Goal: Task Accomplishment & Management: Use online tool/utility

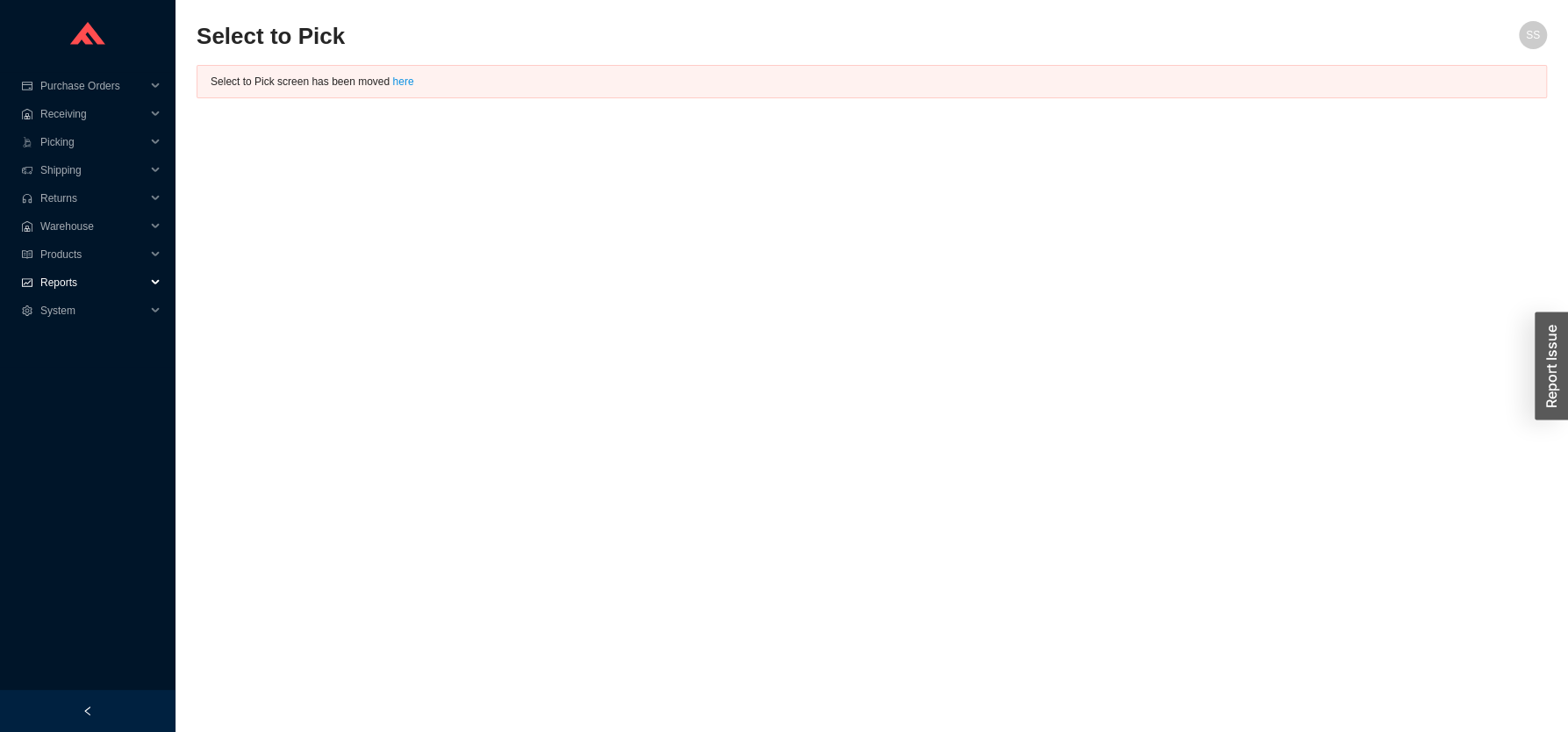
click at [86, 278] on span "Reports" at bounding box center [92, 282] width 106 height 28
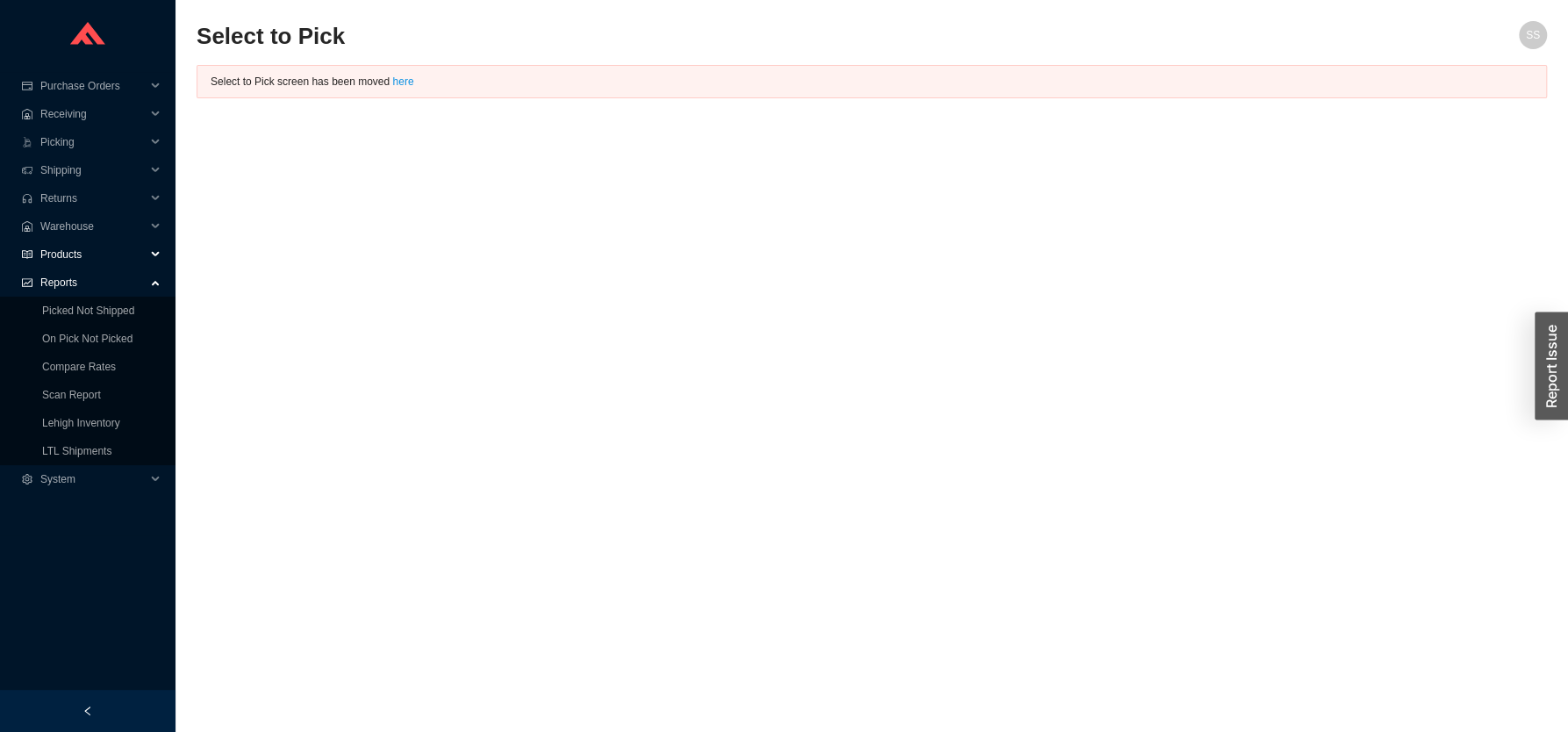
click at [95, 251] on span "Products" at bounding box center [92, 254] width 106 height 28
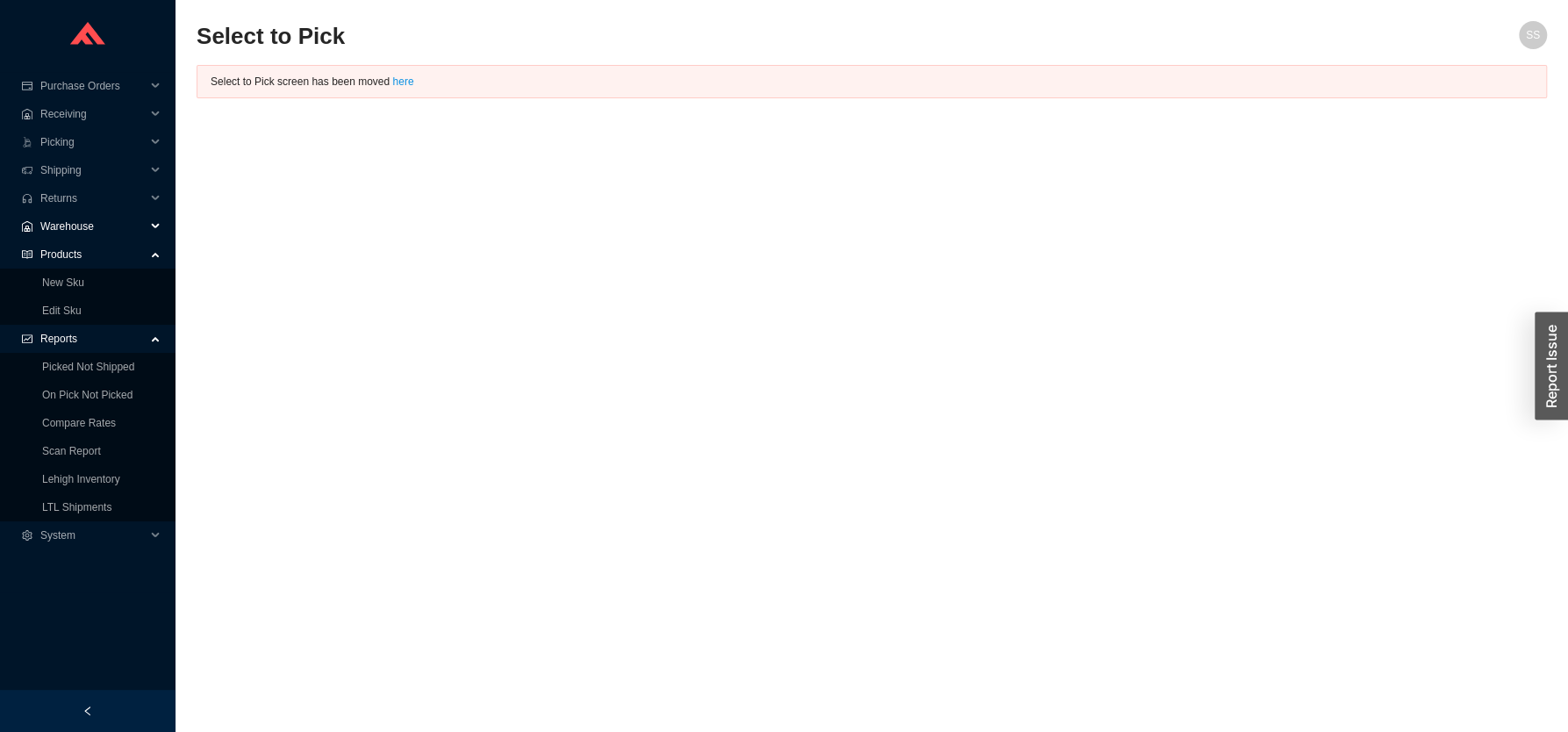
click at [80, 225] on span "Warehouse" at bounding box center [92, 226] width 106 height 28
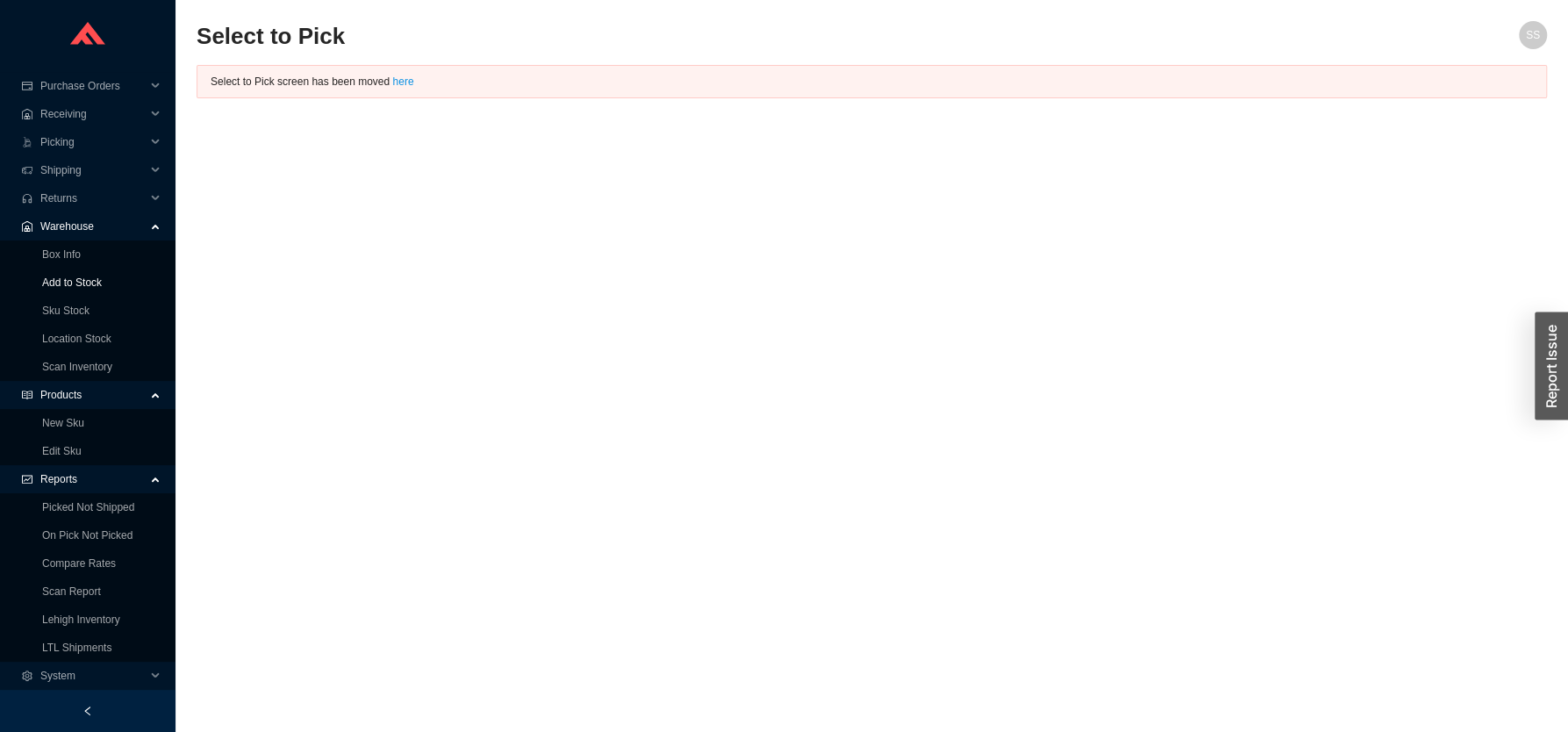
click at [72, 286] on link "Add to Stock" at bounding box center [72, 282] width 60 height 12
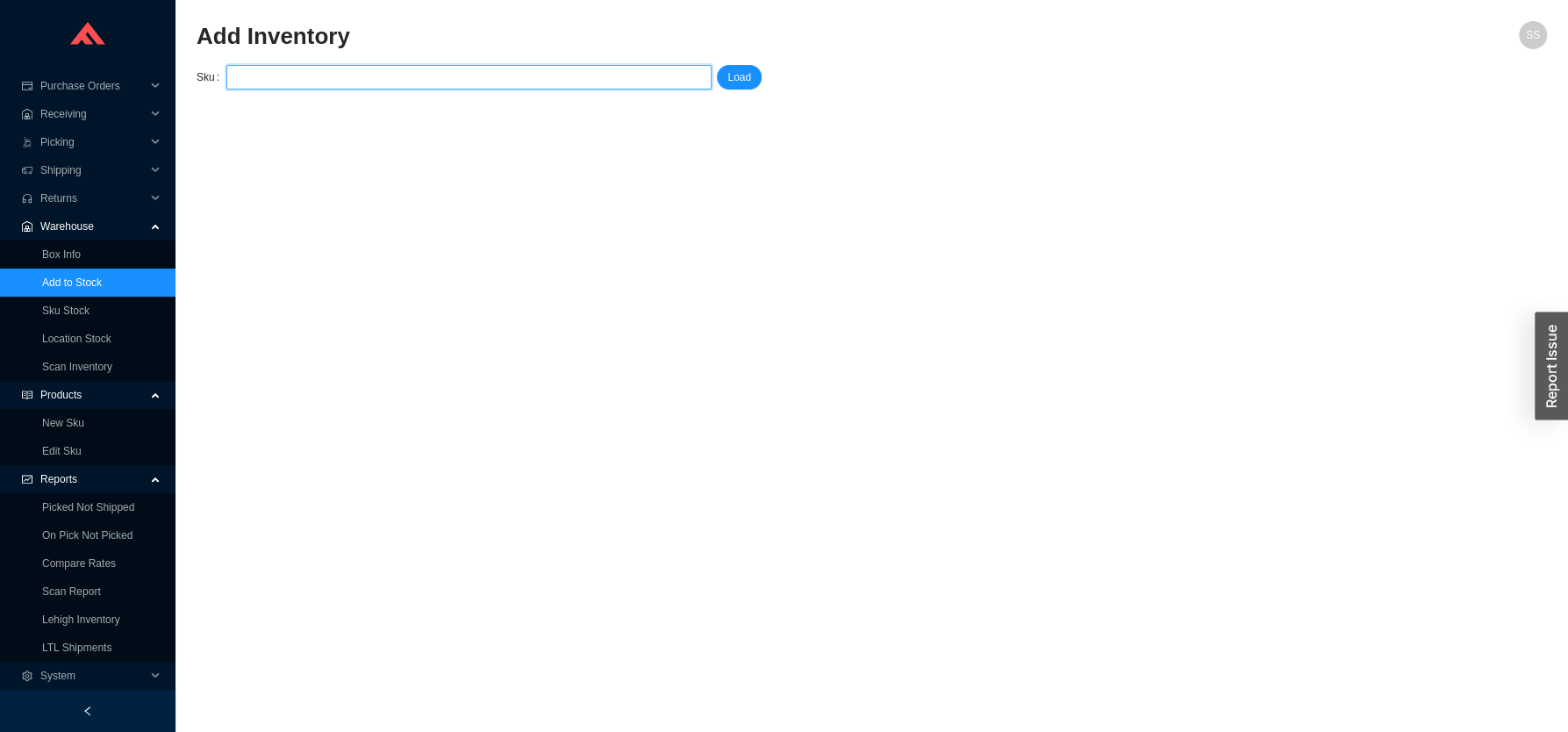
click at [476, 75] on input "search" at bounding box center [469, 77] width 472 height 22
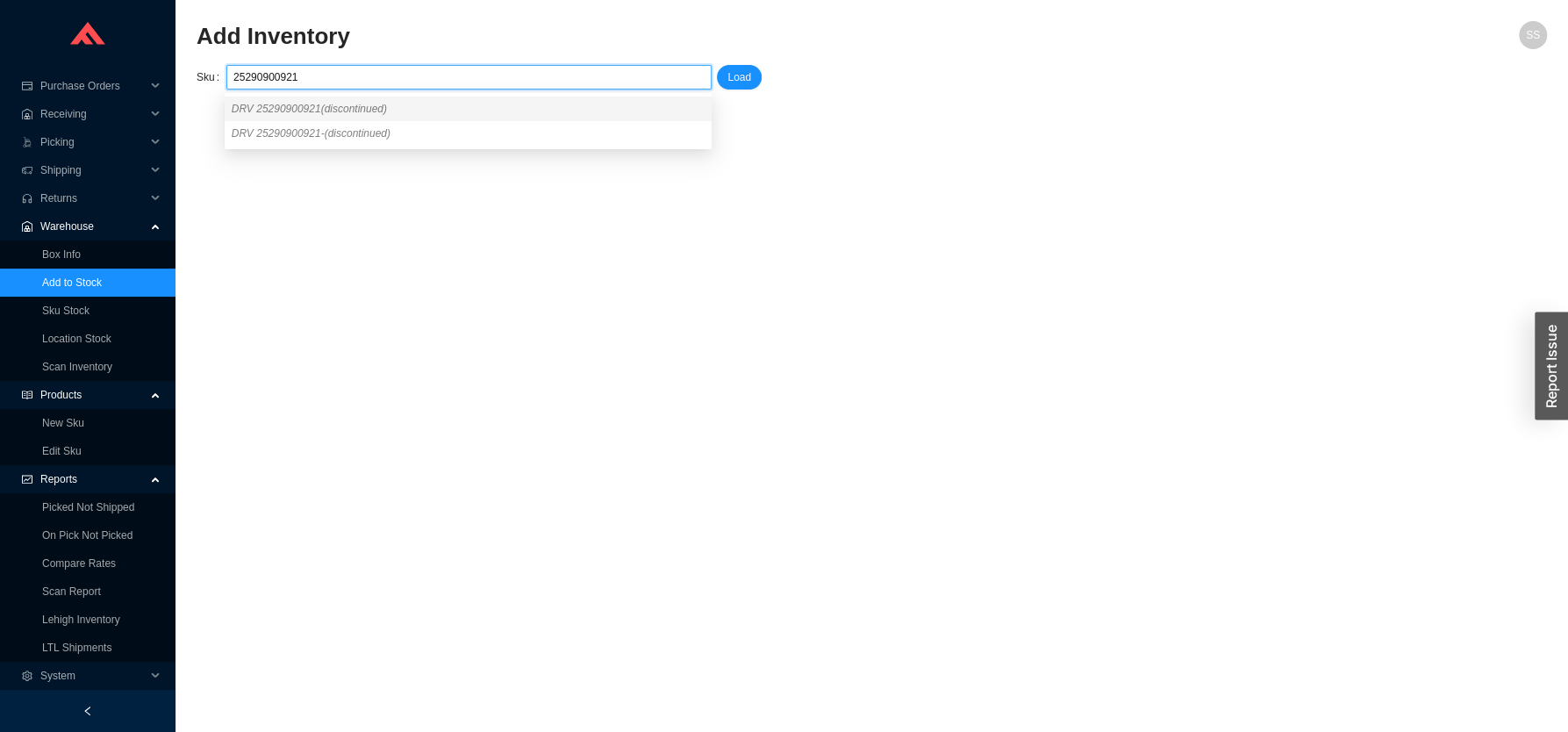
click at [309, 112] on span "DRV 25290900921 (discontinued)" at bounding box center [309, 108] width 155 height 12
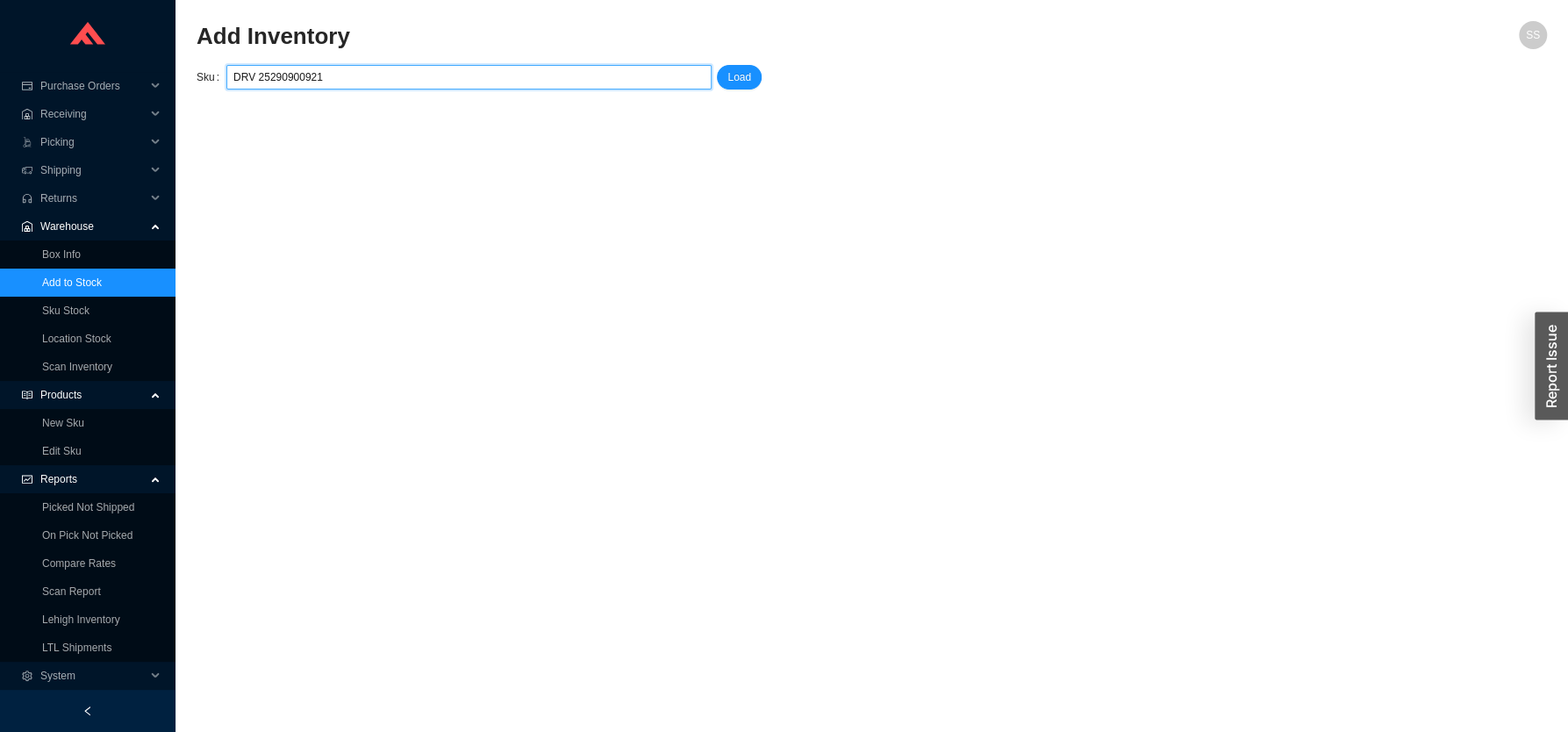
type input "DRV 25290900921"
click at [732, 64] on div at bounding box center [871, 56] width 1350 height 18
click at [737, 72] on span "Load" at bounding box center [739, 77] width 23 height 18
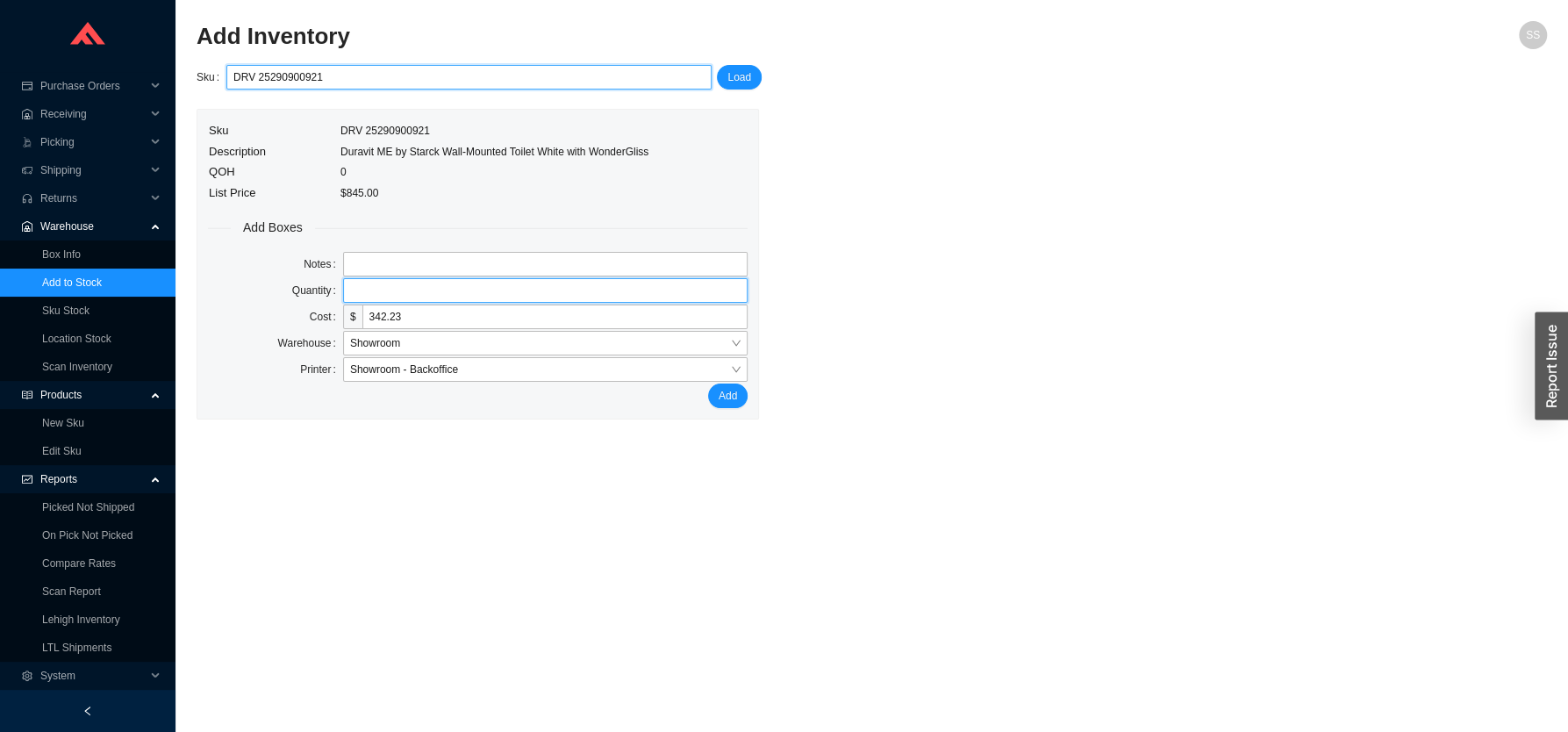
click at [408, 288] on input "tel" at bounding box center [544, 290] width 404 height 24
type input "1"
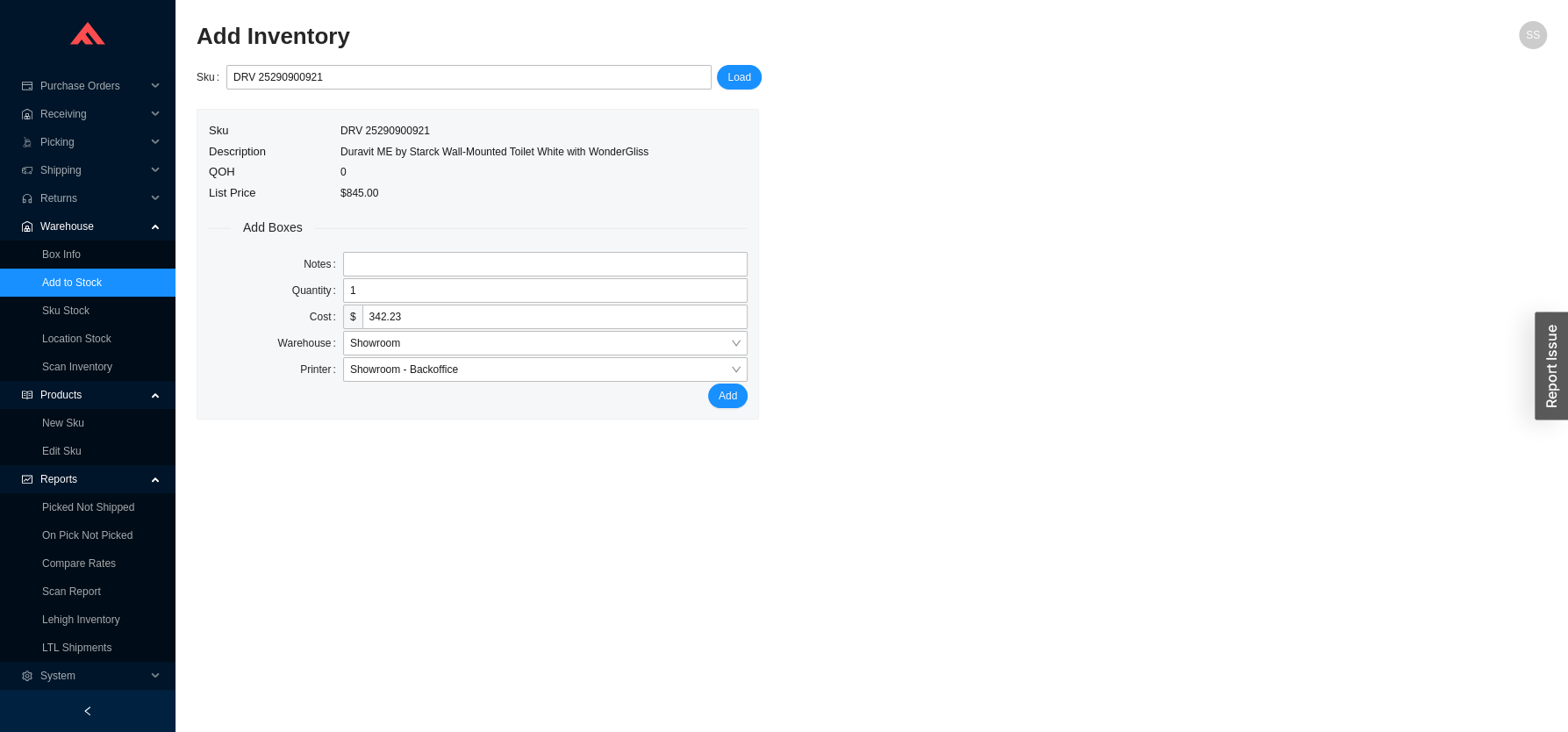
drag, startPoint x: 461, startPoint y: 465, endPoint x: 588, endPoint y: 414, distance: 136.9
click at [460, 465] on main "Add Inventory SS Sku DRV 25290900921 Load Sku DRV 25290900921 Description Durav…" at bounding box center [871, 376] width 1350 height 711
click at [732, 395] on span "Add" at bounding box center [727, 395] width 19 height 18
